Goal: Task Accomplishment & Management: Use online tool/utility

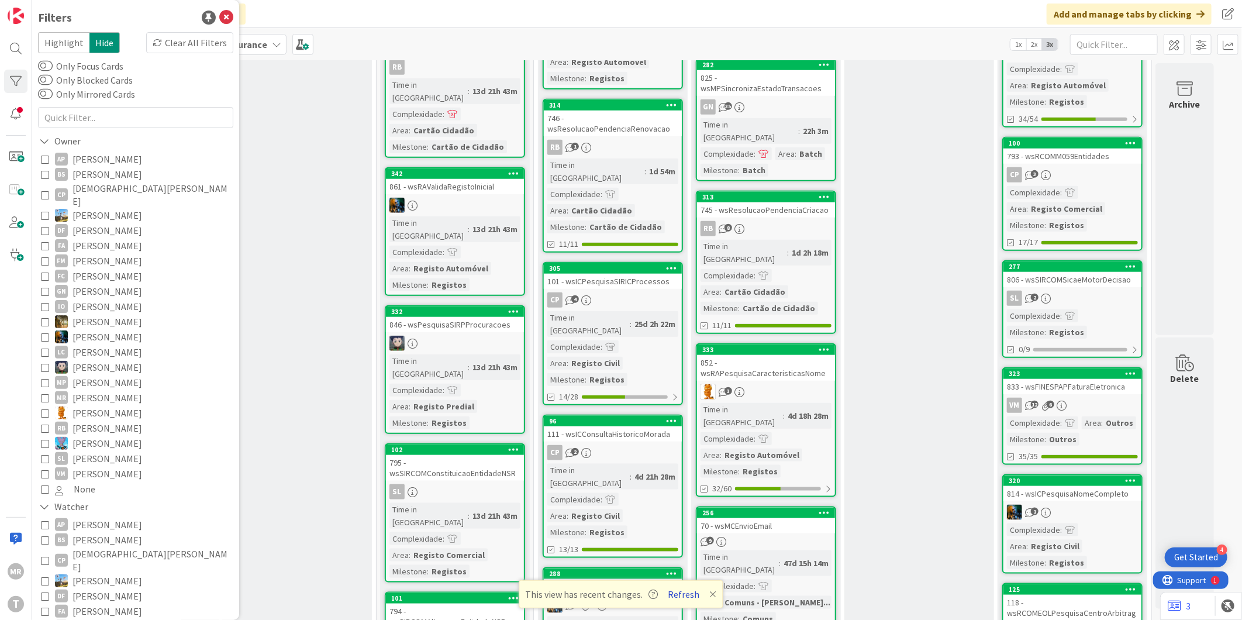
click at [686, 589] on button "Refresh" at bounding box center [684, 593] width 40 height 15
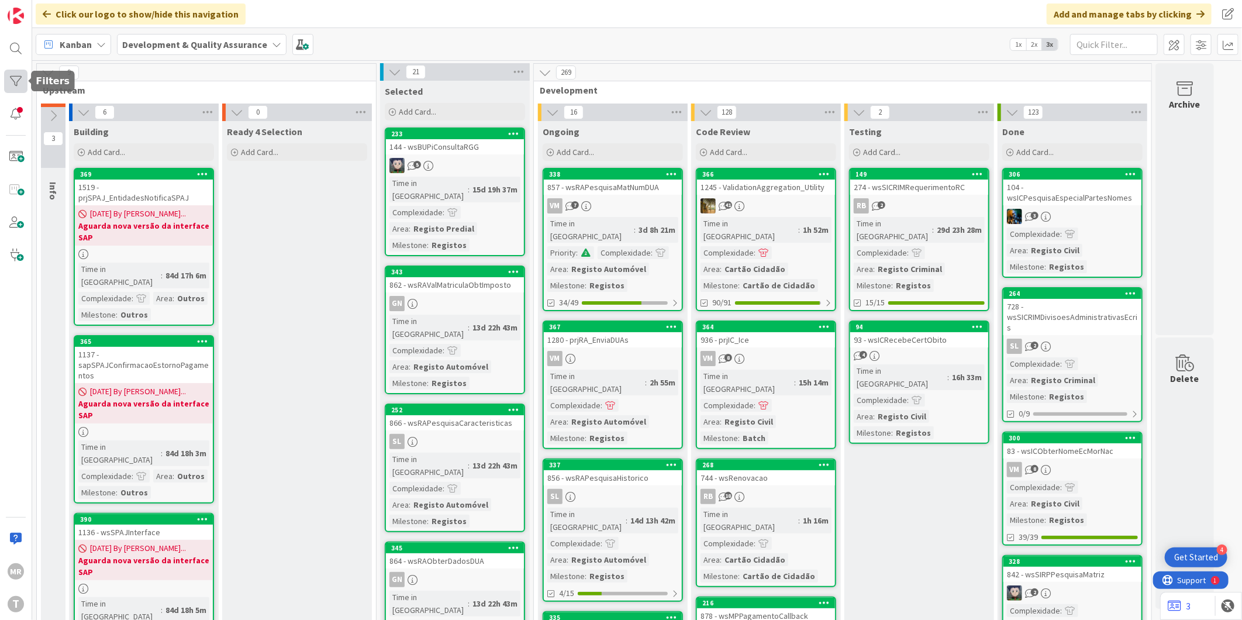
click at [15, 84] on div at bounding box center [15, 81] width 23 height 23
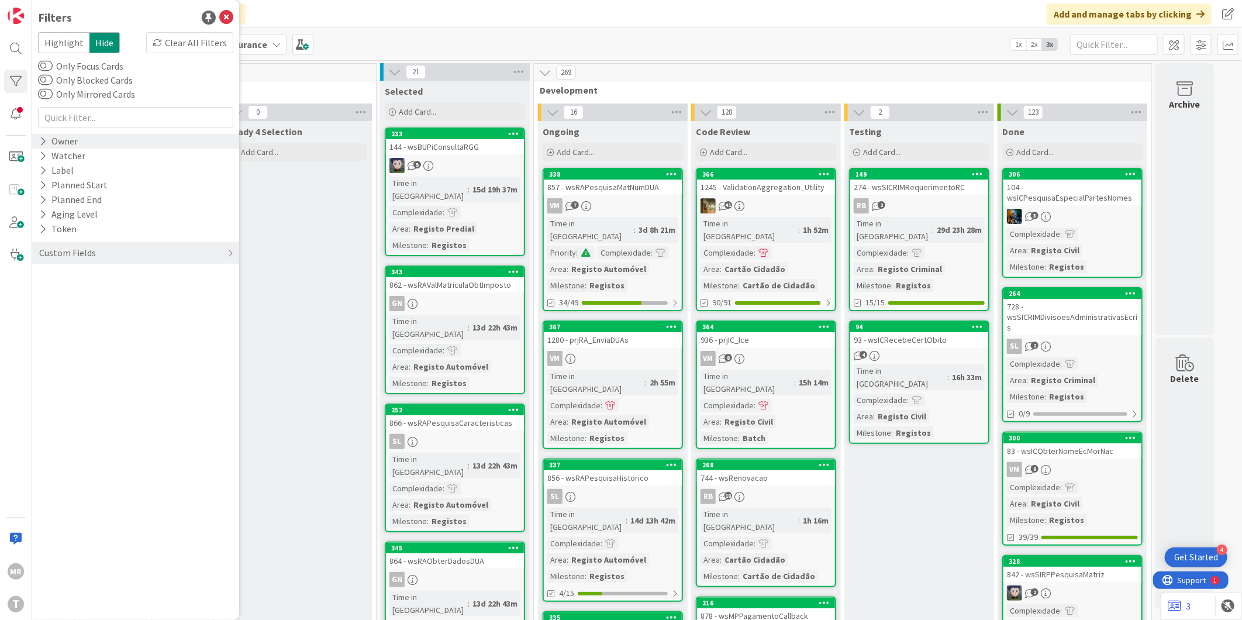
click at [58, 144] on div "Owner" at bounding box center [58, 141] width 41 height 15
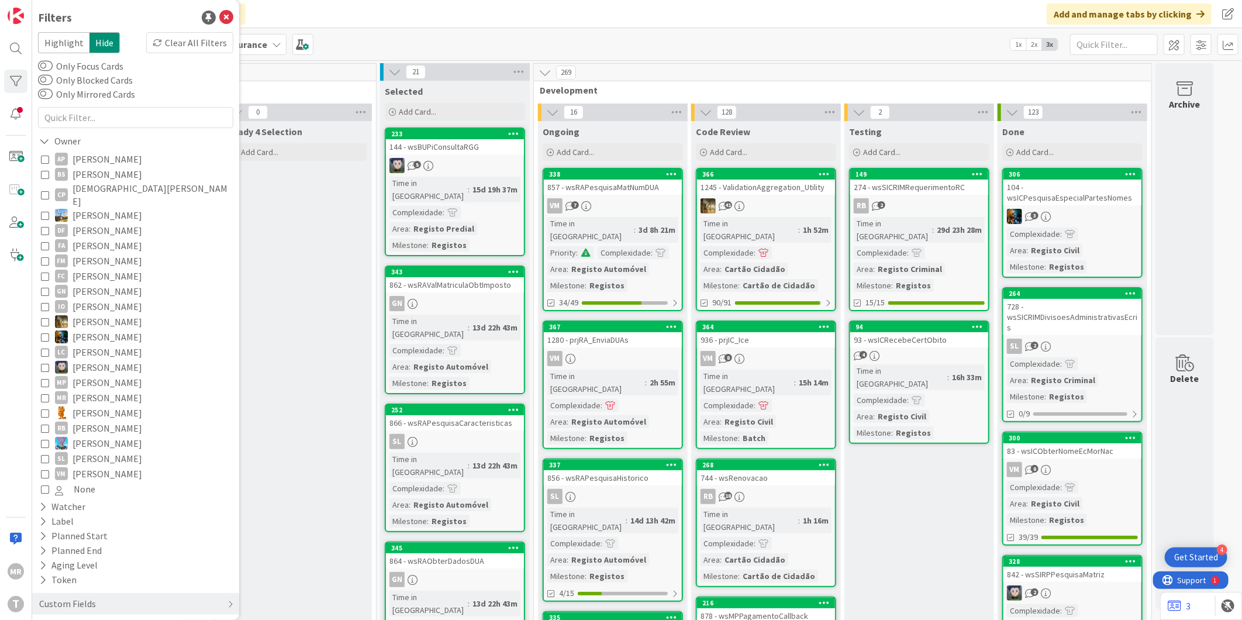
click at [95, 466] on span "[PERSON_NAME]" at bounding box center [107, 473] width 70 height 15
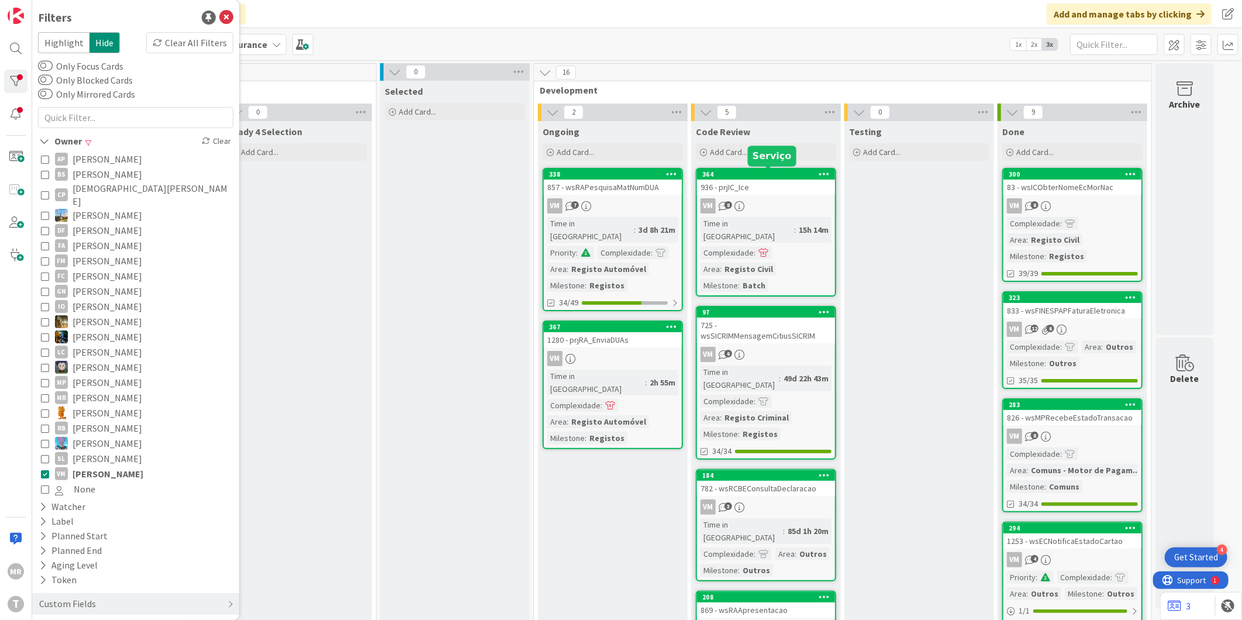
click at [756, 176] on div "364" at bounding box center [768, 174] width 133 height 8
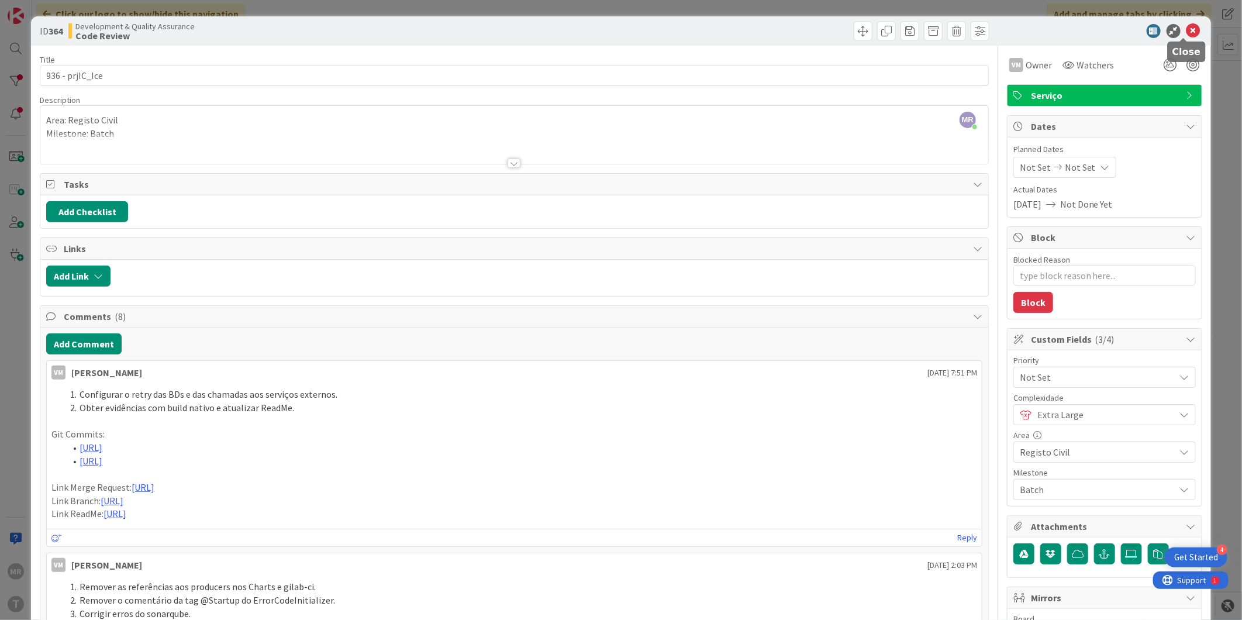
click at [1186, 33] on icon at bounding box center [1193, 31] width 14 height 14
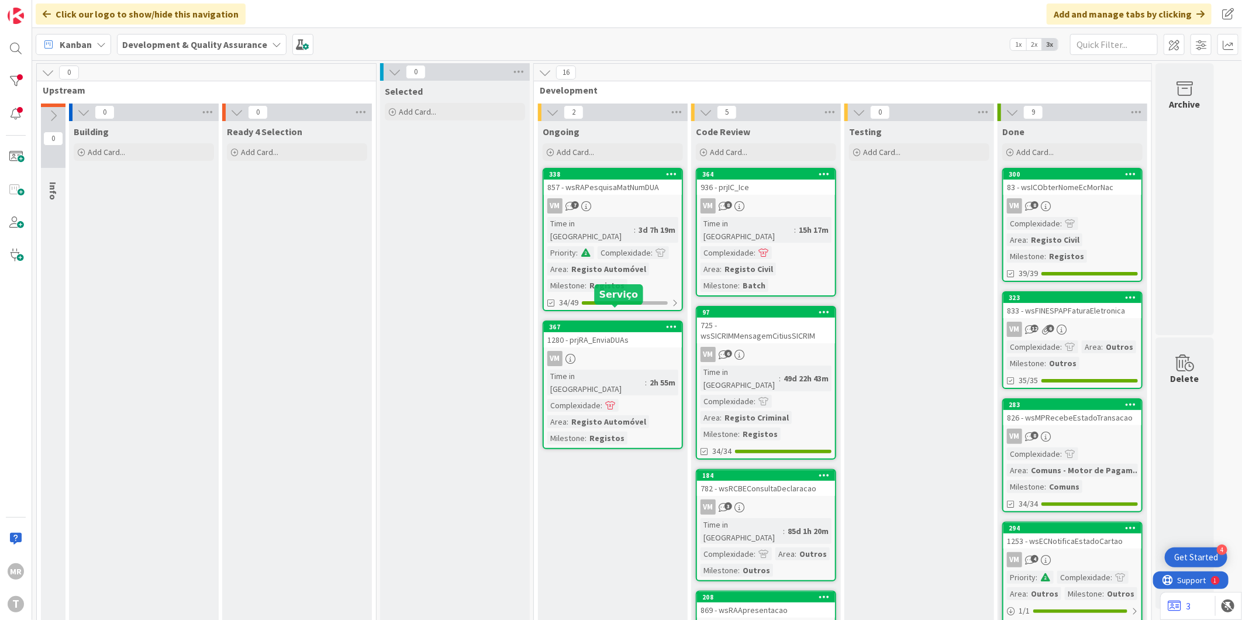
click at [617, 323] on div "367" at bounding box center [615, 327] width 133 height 8
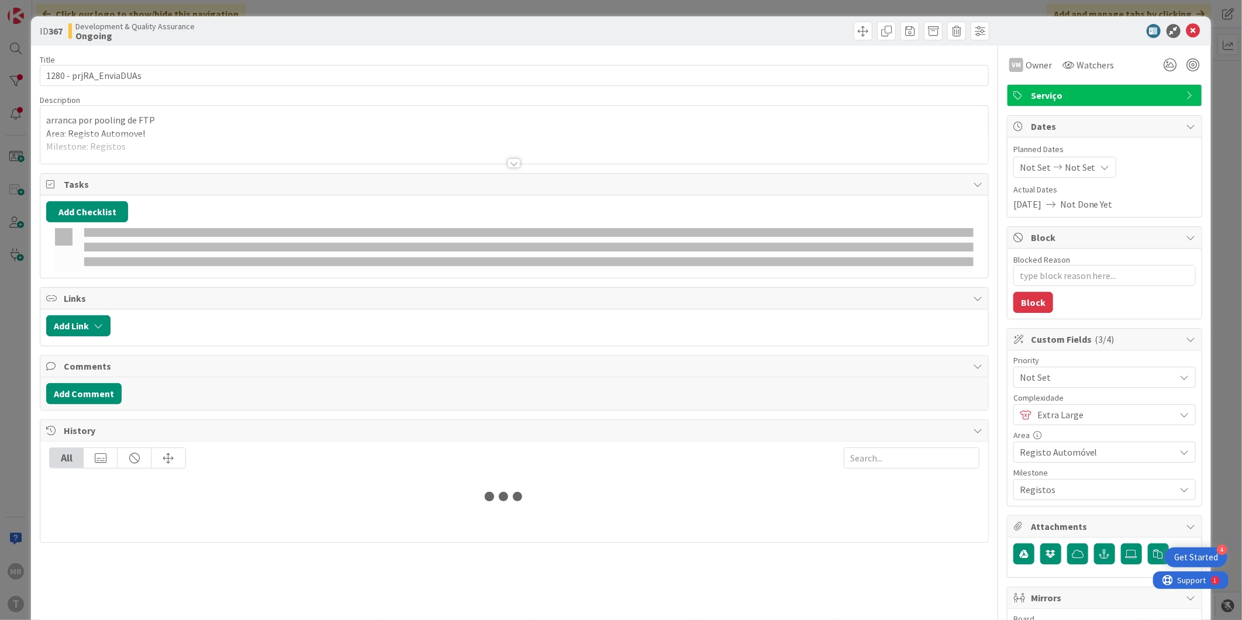
type textarea "x"
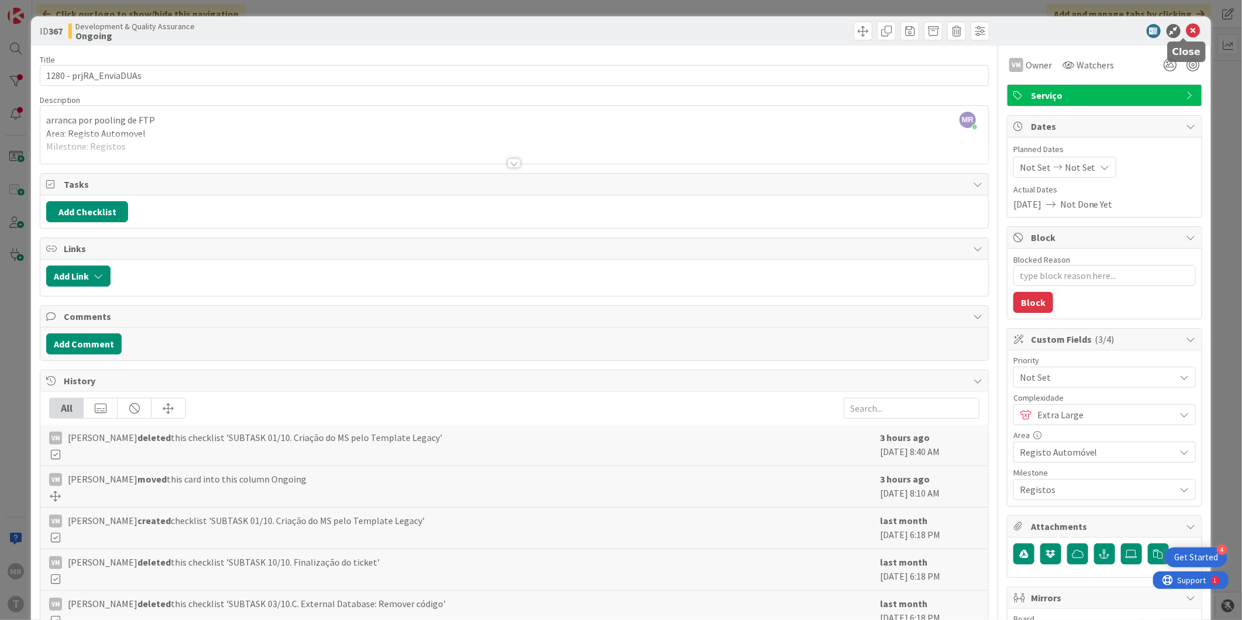
click at [1186, 29] on icon at bounding box center [1193, 31] width 14 height 14
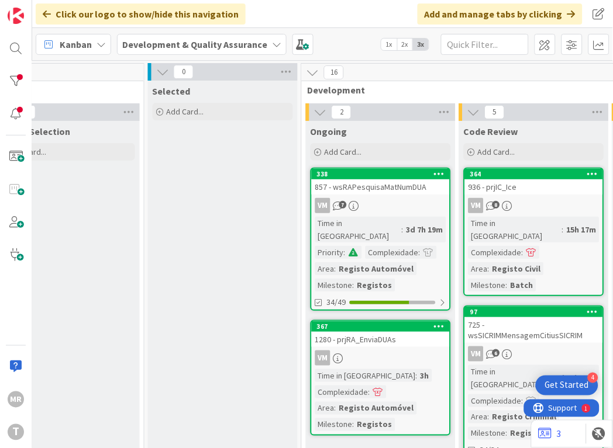
scroll to position [0, 266]
